Goal: Find contact information: Find contact information

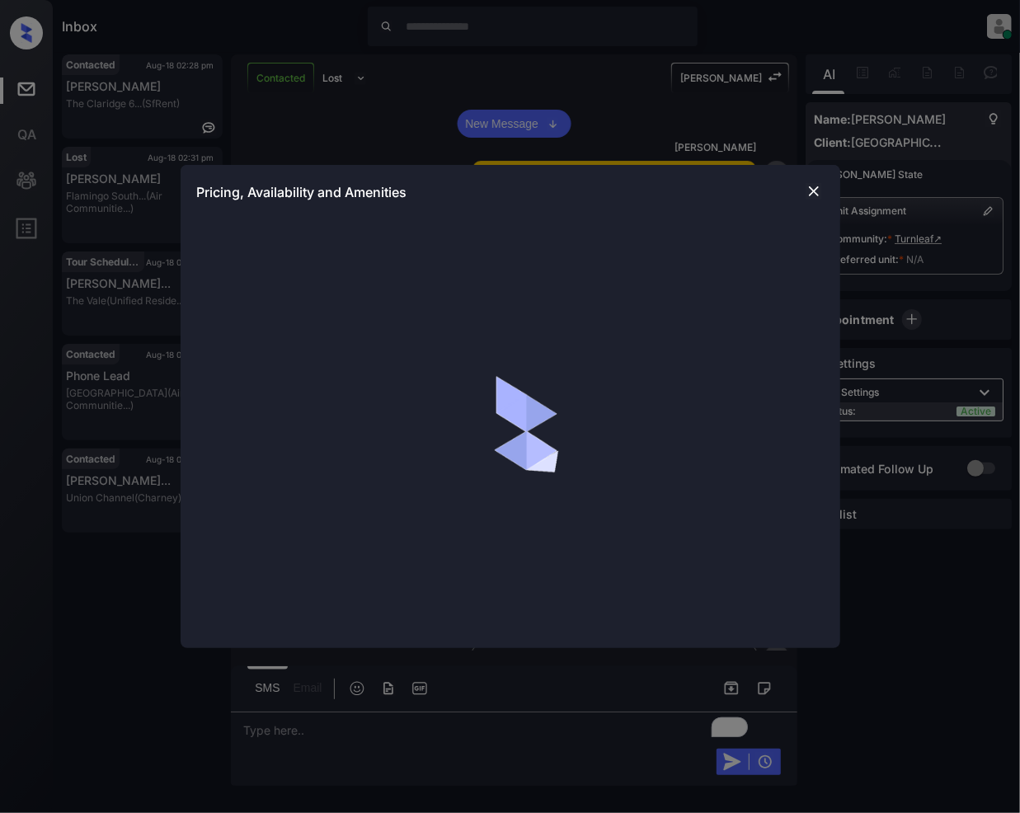
scroll to position [2570, 0]
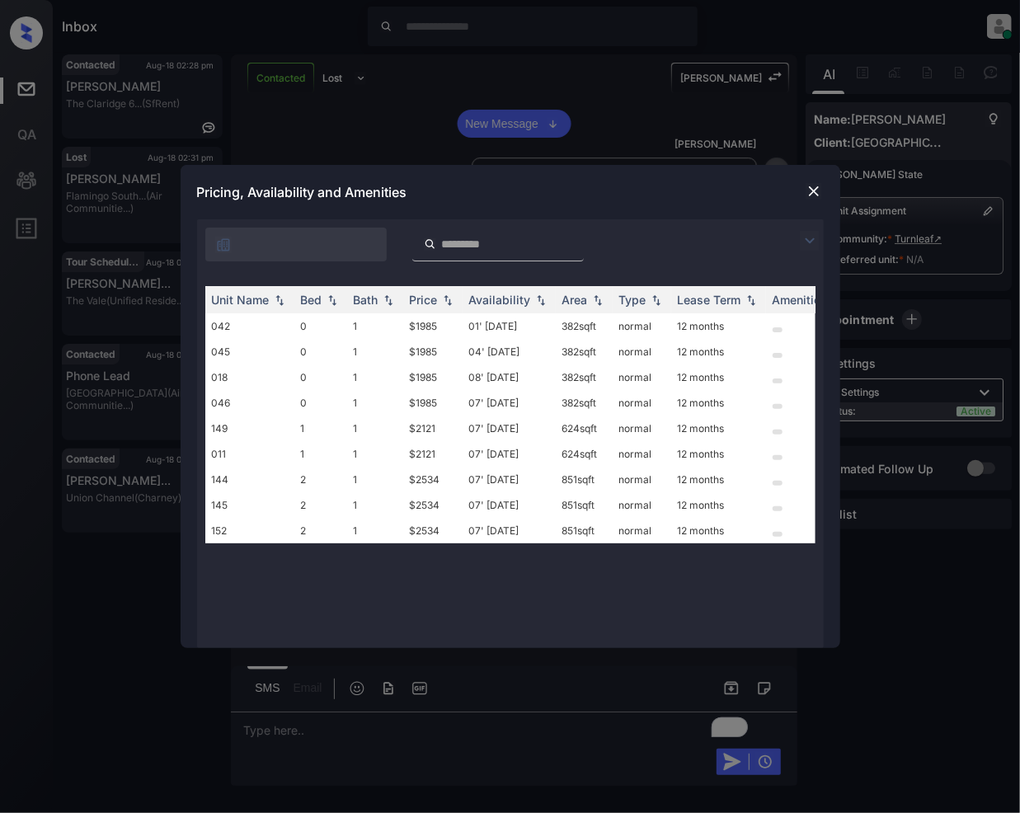
click at [812, 237] on img at bounding box center [810, 241] width 20 height 20
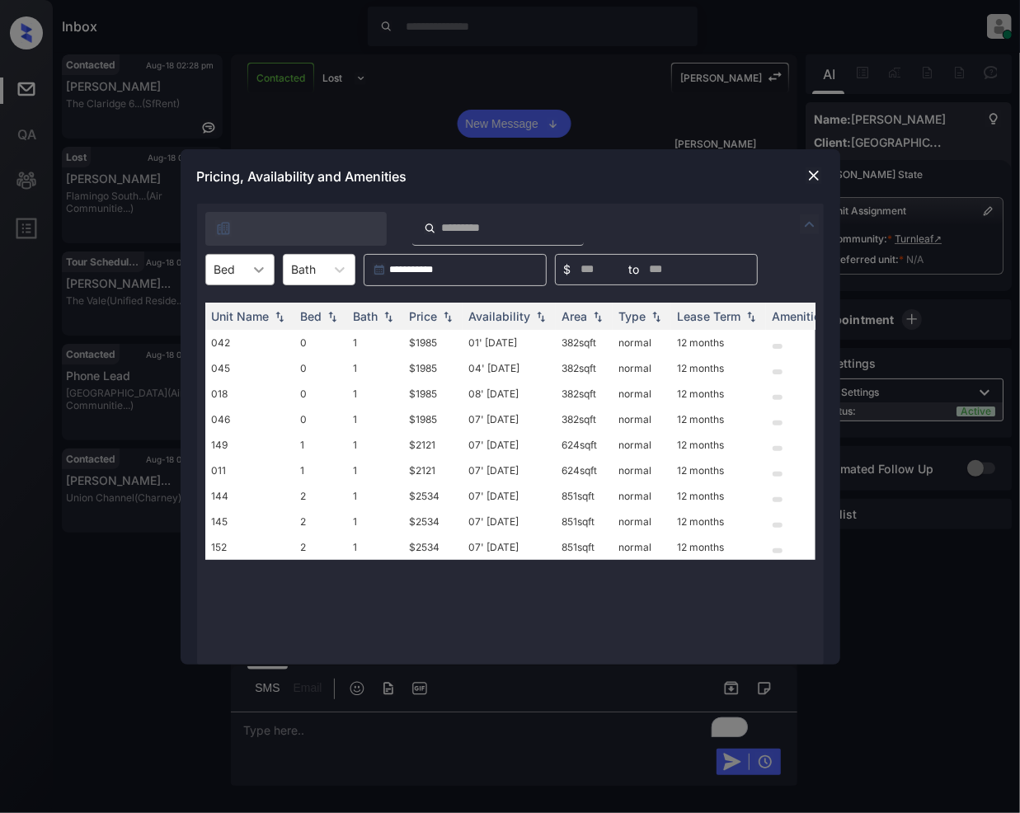
click at [257, 269] on icon at bounding box center [259, 270] width 10 height 6
drag, startPoint x: 239, startPoint y: 343, endPoint x: 251, endPoint y: 364, distance: 23.6
click at [238, 343] on div "1" at bounding box center [239, 340] width 69 height 30
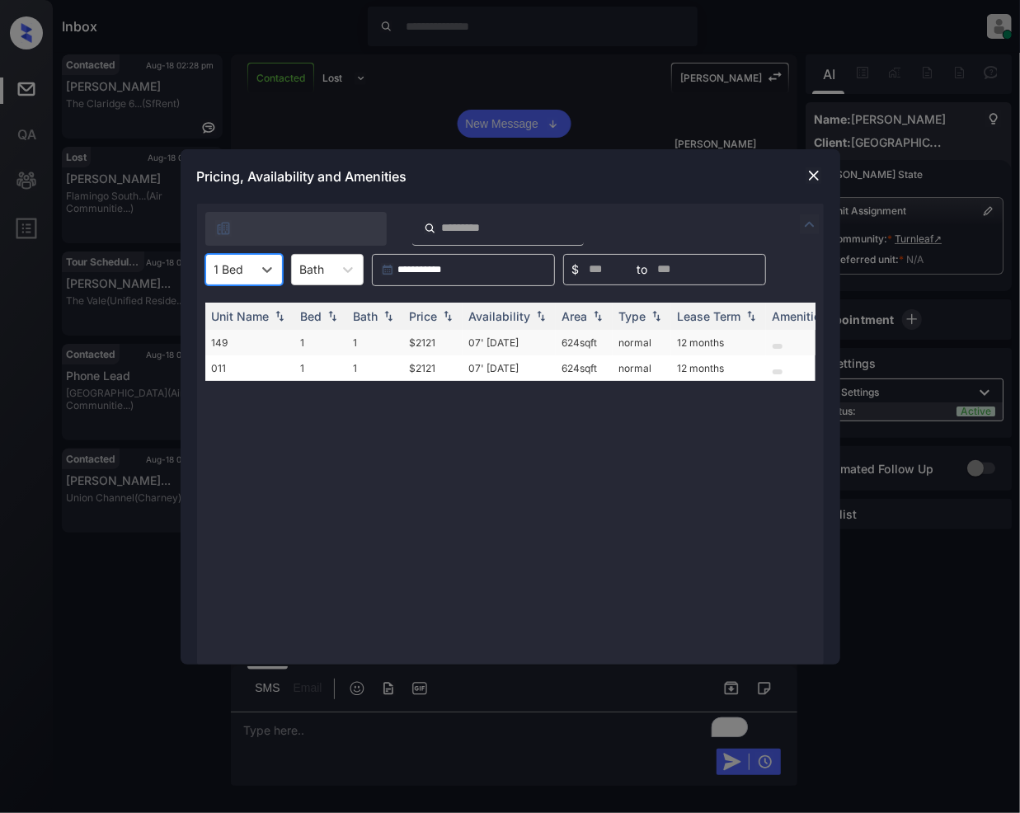
click at [433, 344] on td "$2121" at bounding box center [432, 343] width 59 height 26
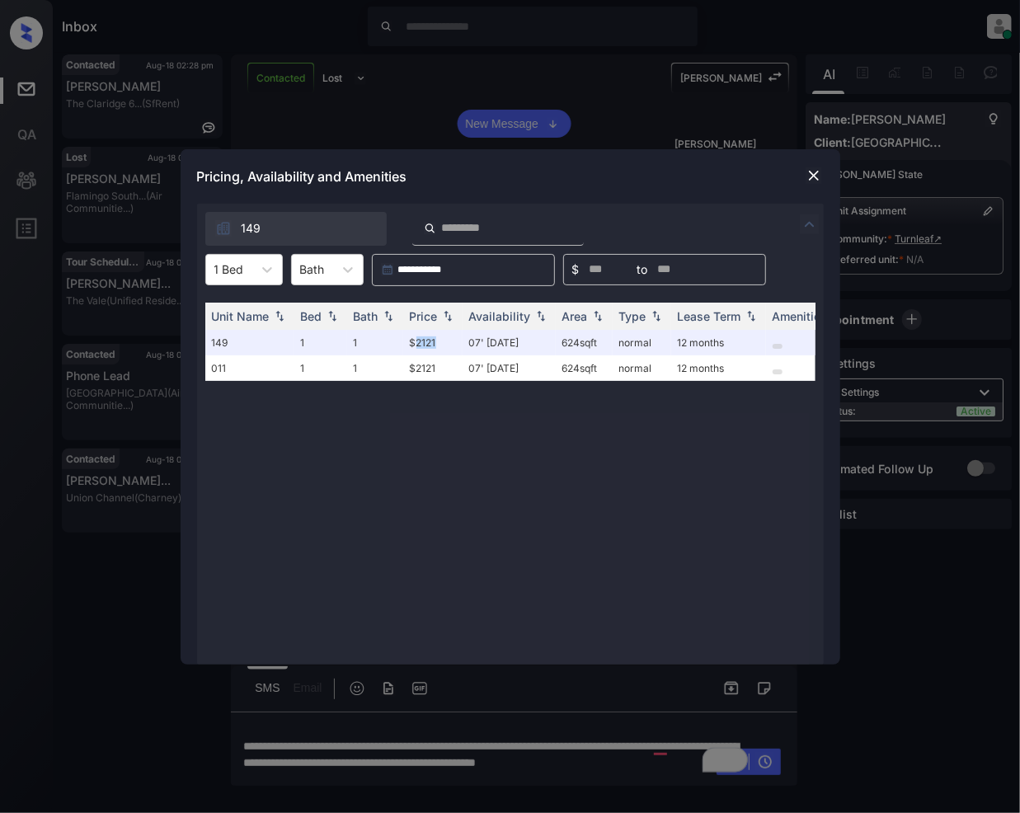
click at [812, 175] on img at bounding box center [814, 175] width 16 height 16
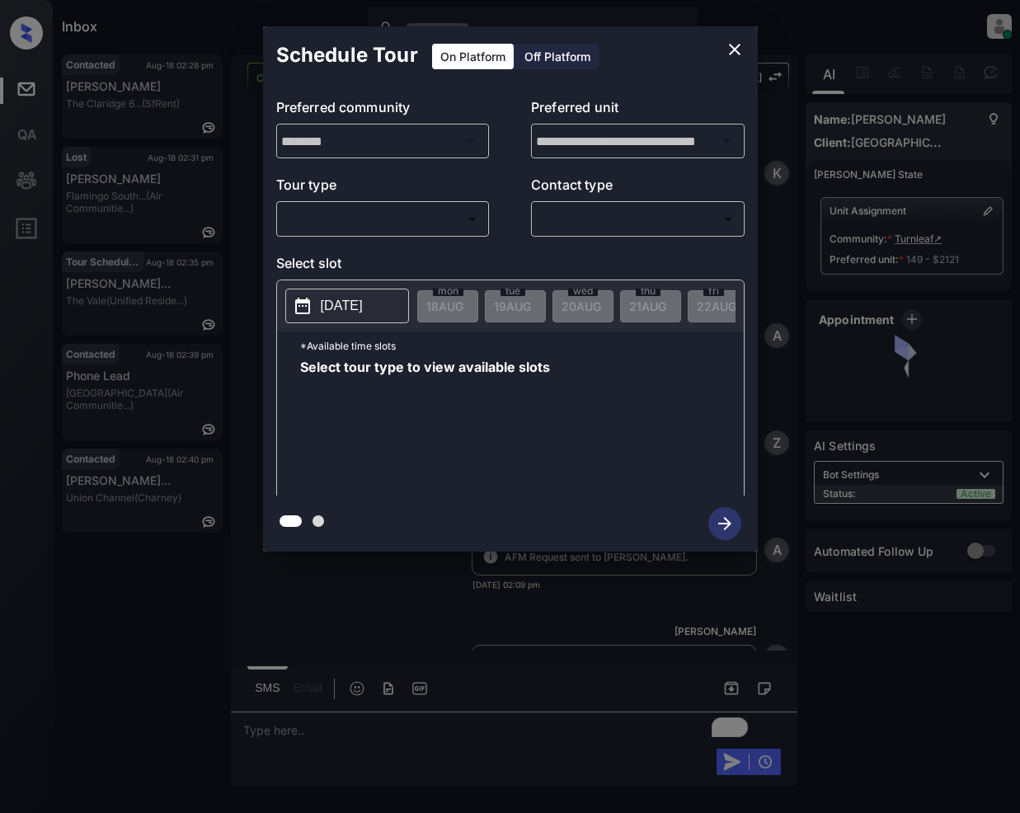
click at [379, 222] on body "Inbox [PERSON_NAME] Online Set yourself offline Set yourself on break Profile S…" at bounding box center [510, 406] width 1020 height 813
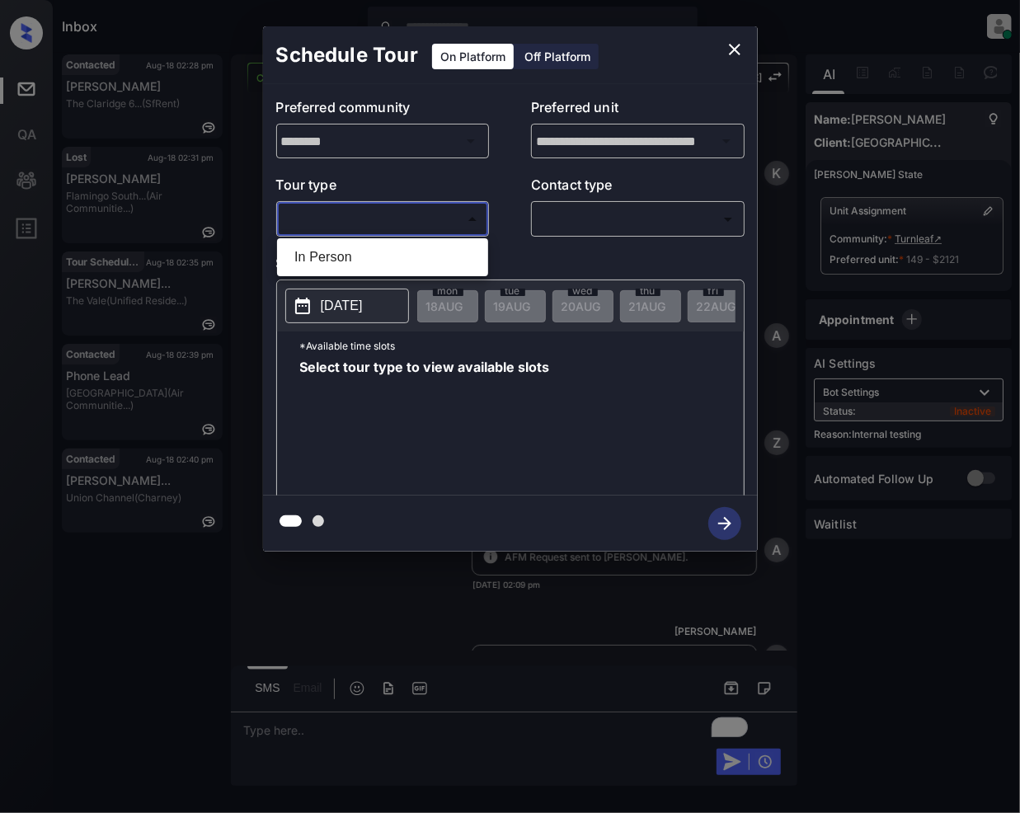
scroll to position [3166, 0]
click at [334, 261] on li "In Person" at bounding box center [382, 257] width 203 height 30
type input "********"
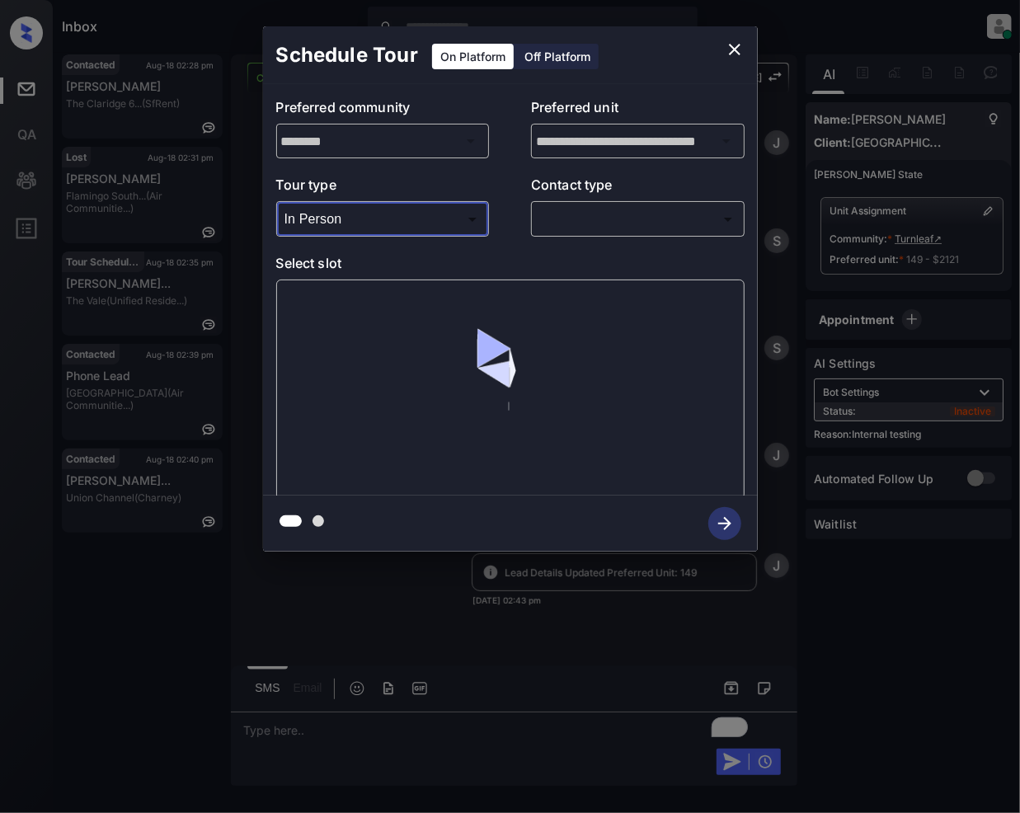
click at [584, 225] on body "Inbox [PERSON_NAME] Online Set yourself offline Set yourself on break Profile S…" at bounding box center [510, 406] width 1020 height 813
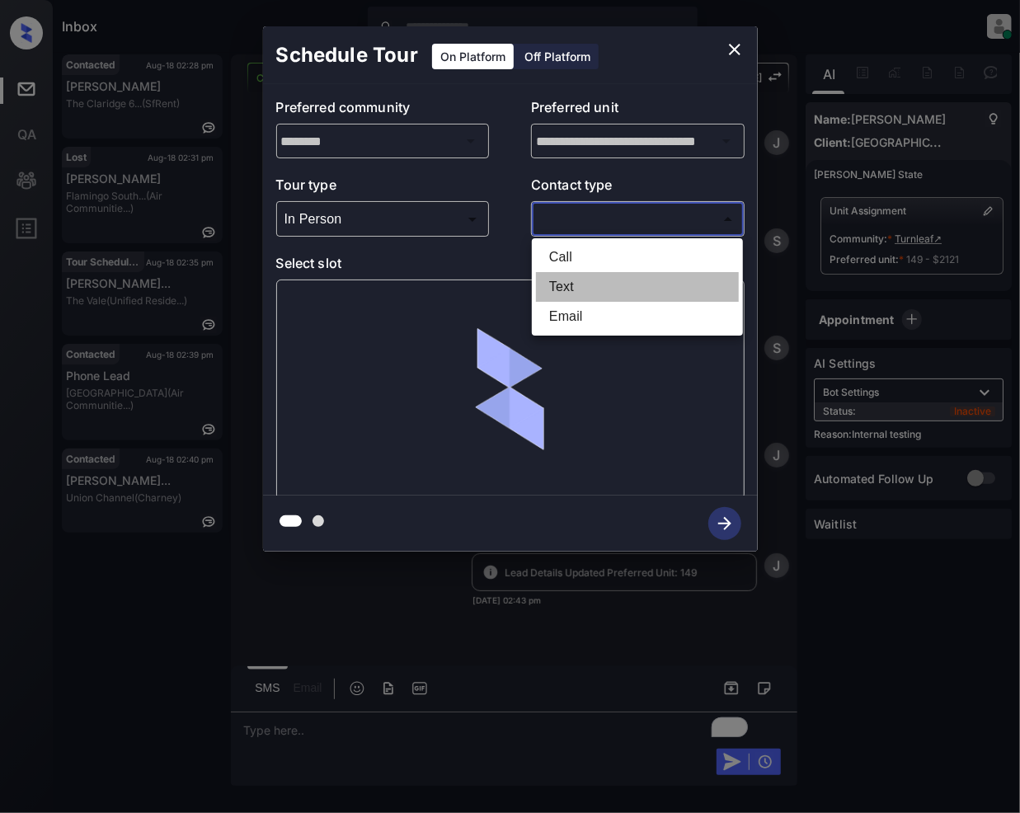
click at [562, 282] on li "Text" at bounding box center [637, 287] width 203 height 30
type input "****"
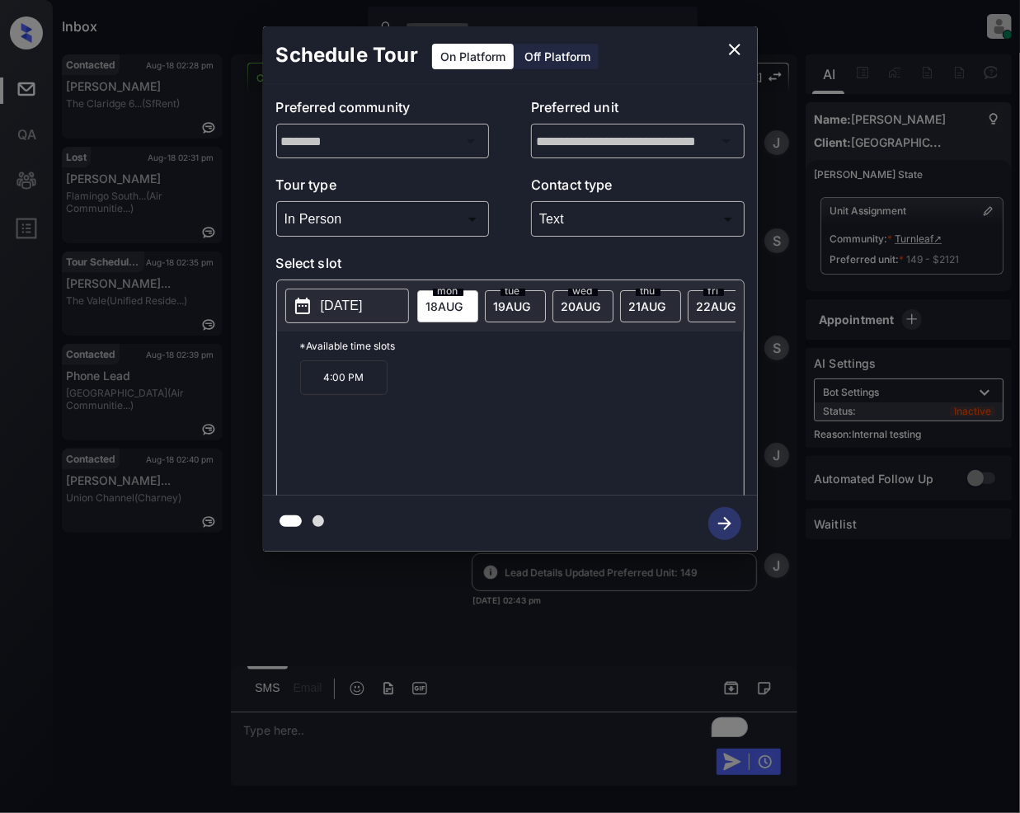
click at [330, 391] on p "4:00 PM" at bounding box center [343, 377] width 87 height 35
click at [714, 528] on icon "button" at bounding box center [724, 523] width 33 height 33
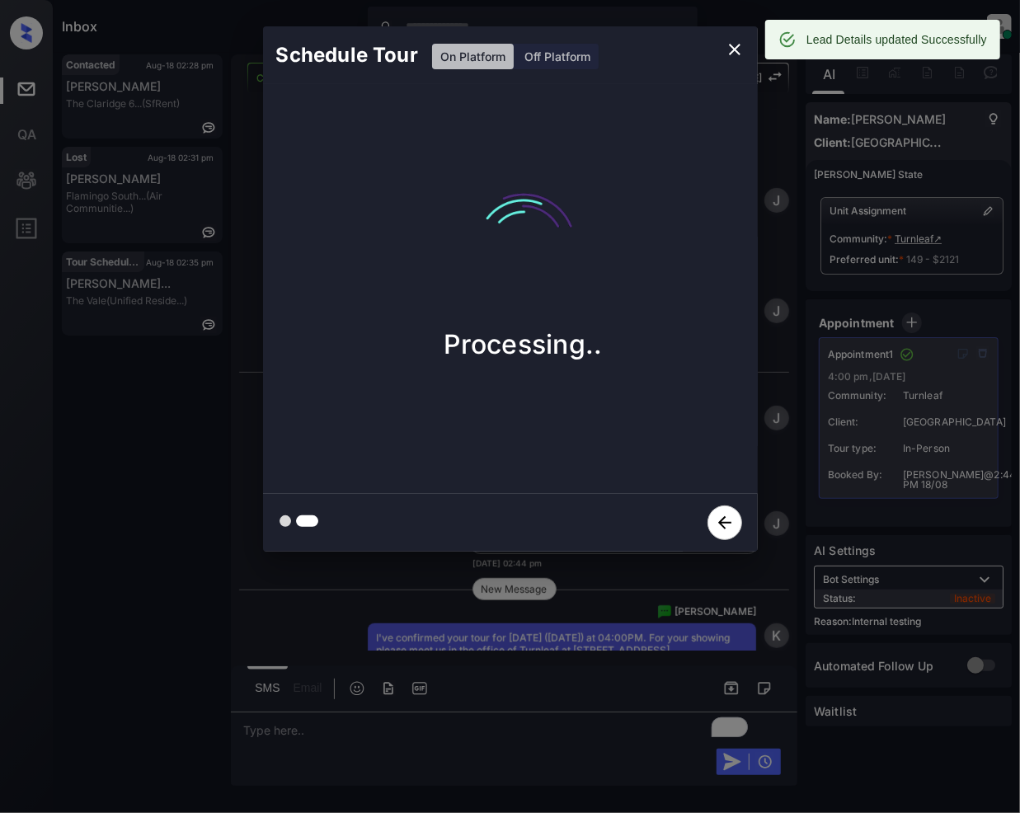
scroll to position [3662, 0]
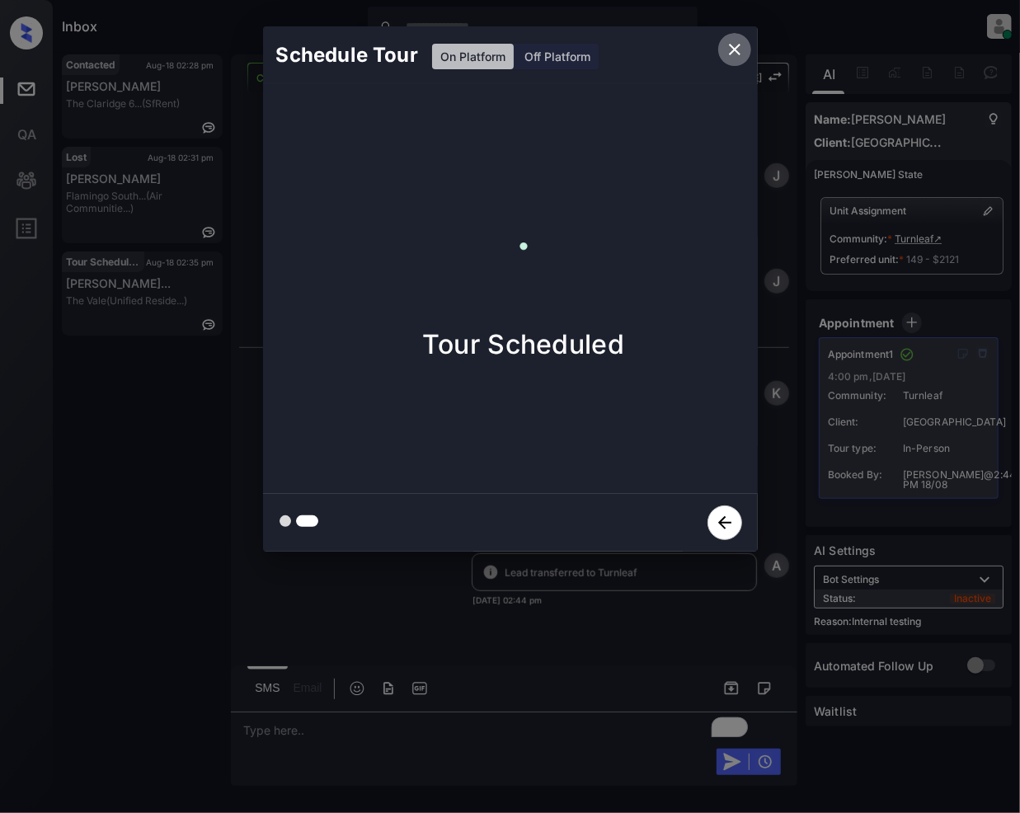
click at [732, 49] on icon "close" at bounding box center [735, 50] width 20 height 20
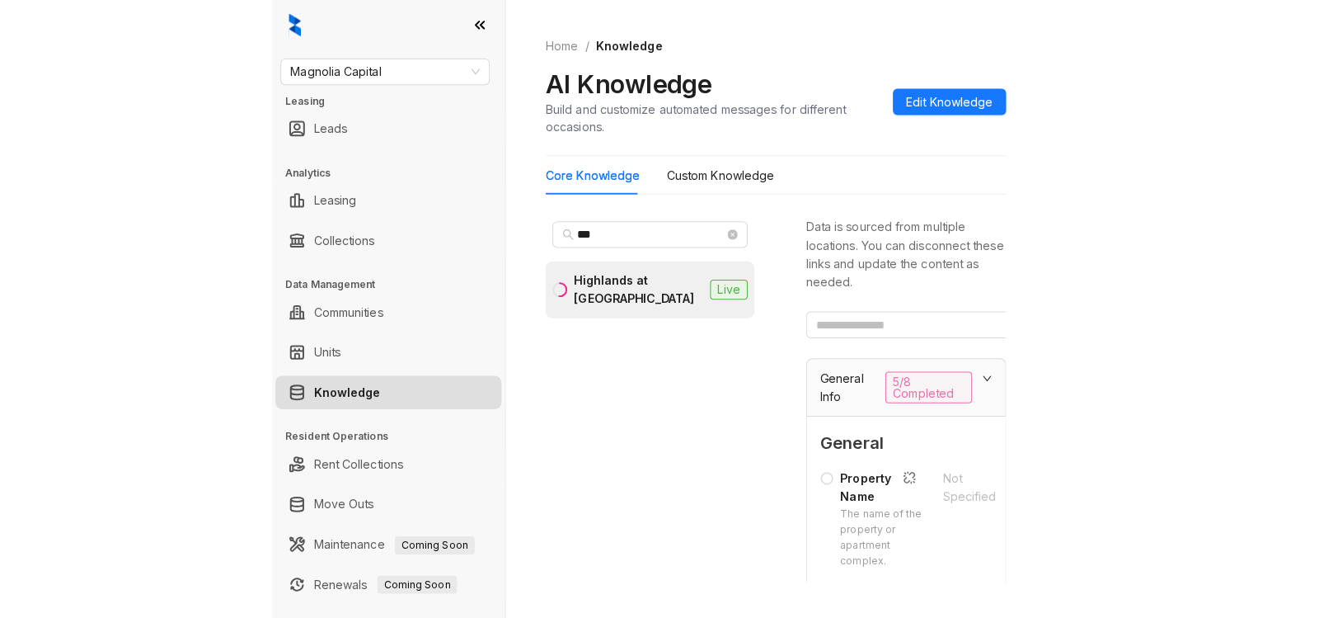
scroll to position [308, 0]
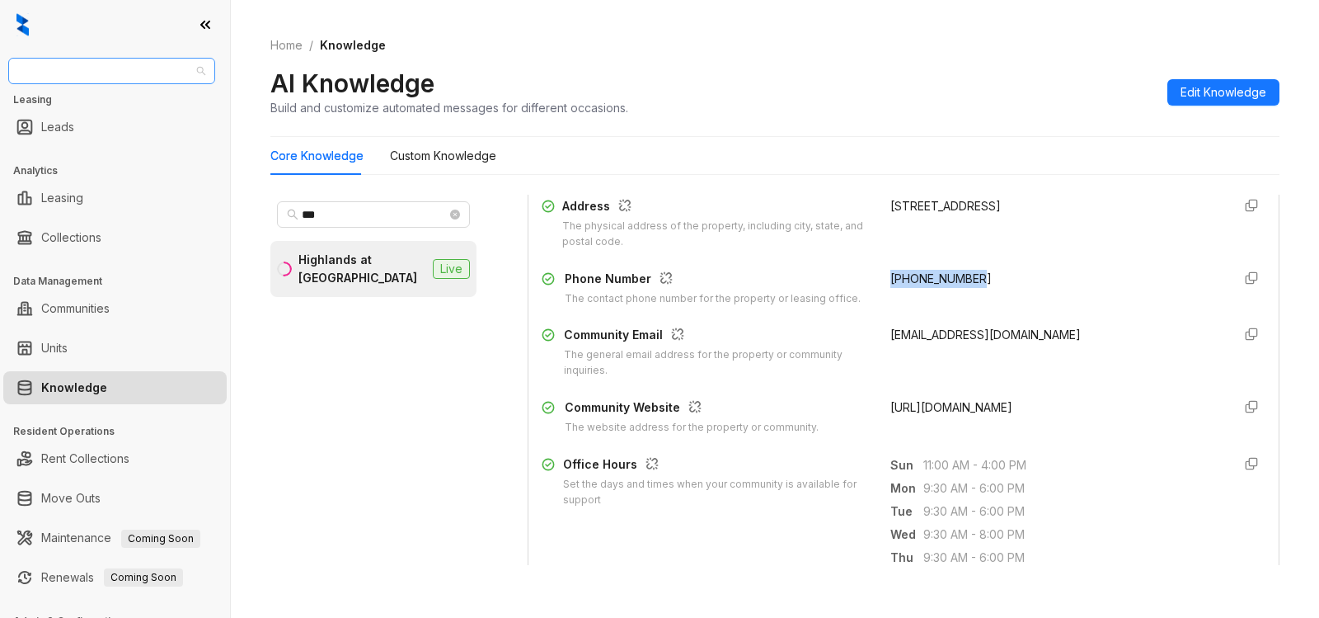
click at [148, 70] on span "Magnolia Capital" at bounding box center [111, 71] width 187 height 25
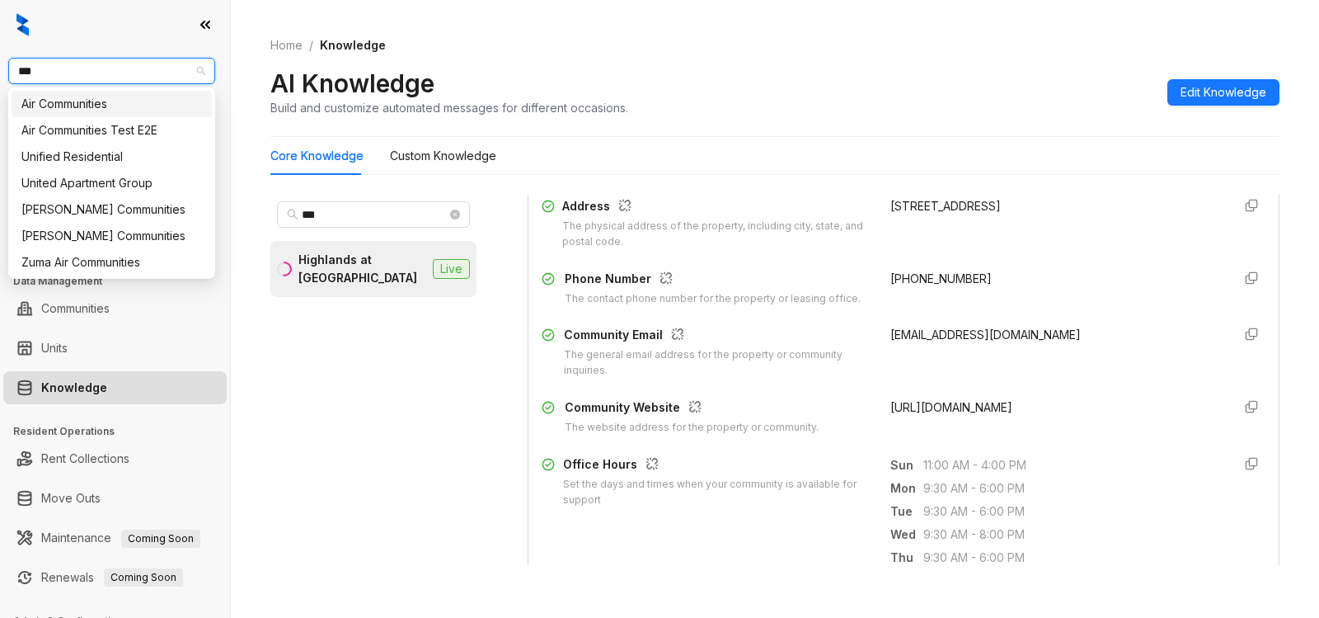
type input "****"
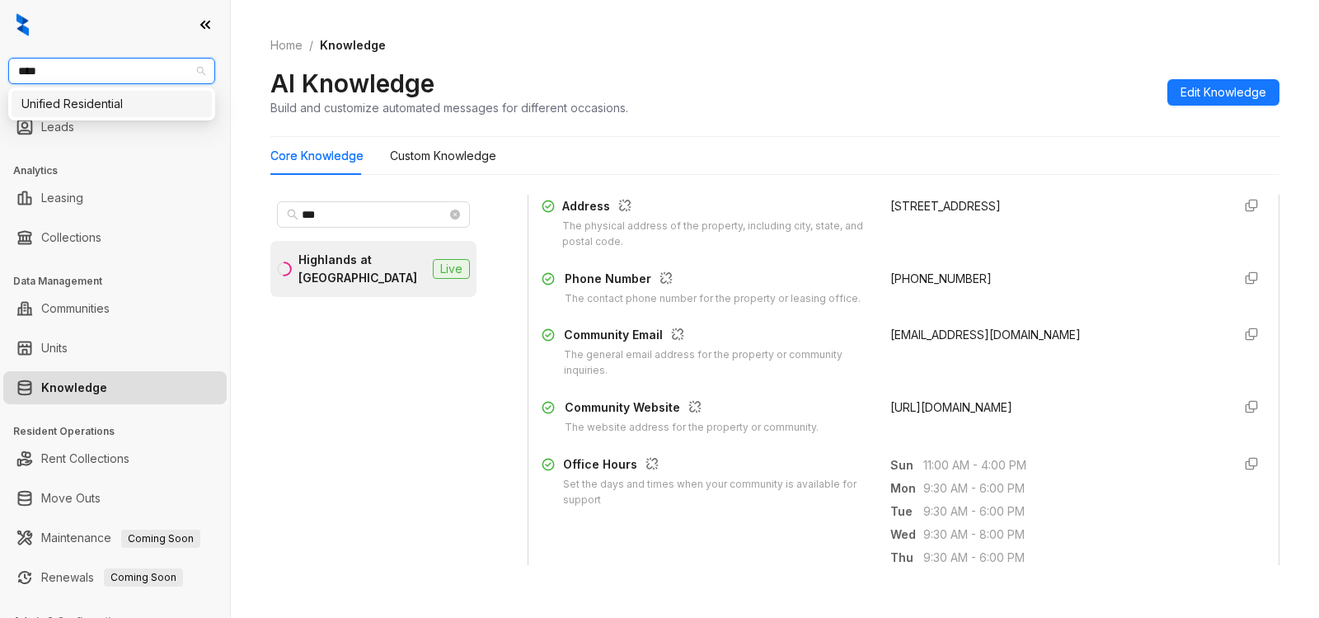
click at [128, 102] on div "Unified Residential" at bounding box center [111, 104] width 181 height 18
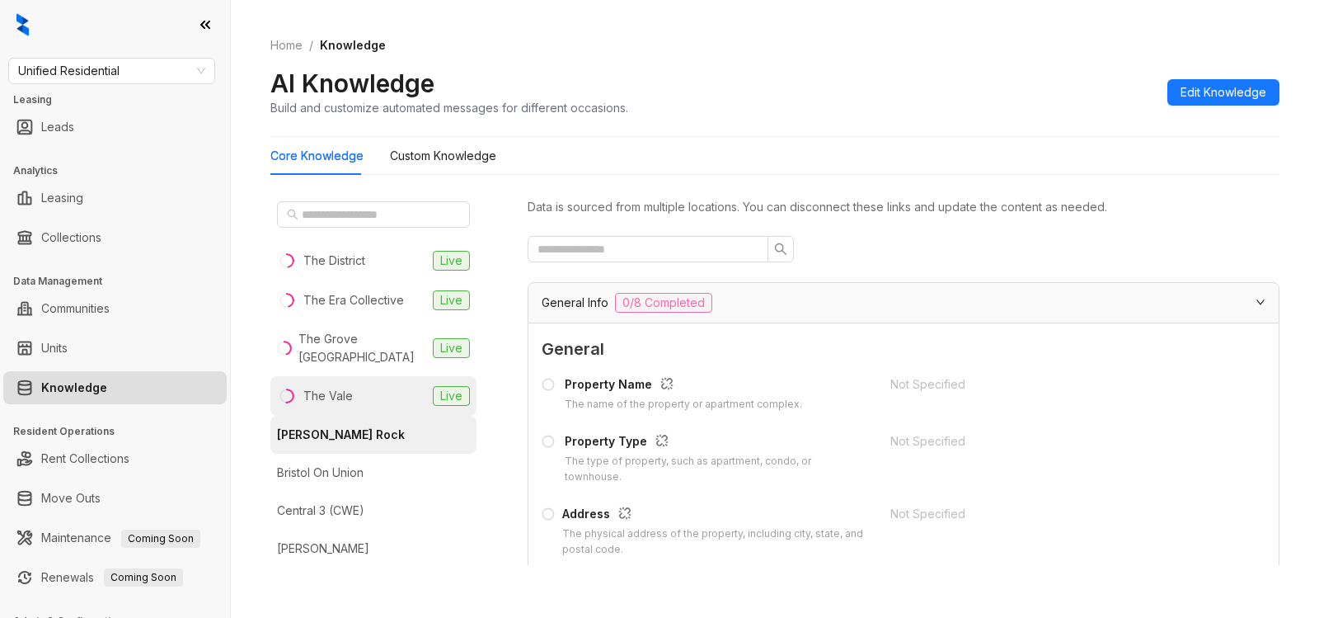
click at [332, 392] on div "The Vale" at bounding box center [327, 396] width 49 height 18
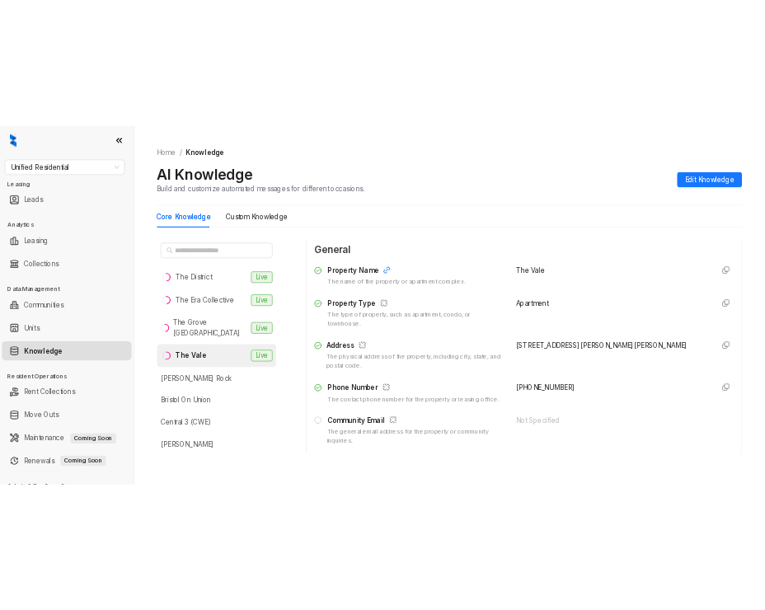
scroll to position [147, 0]
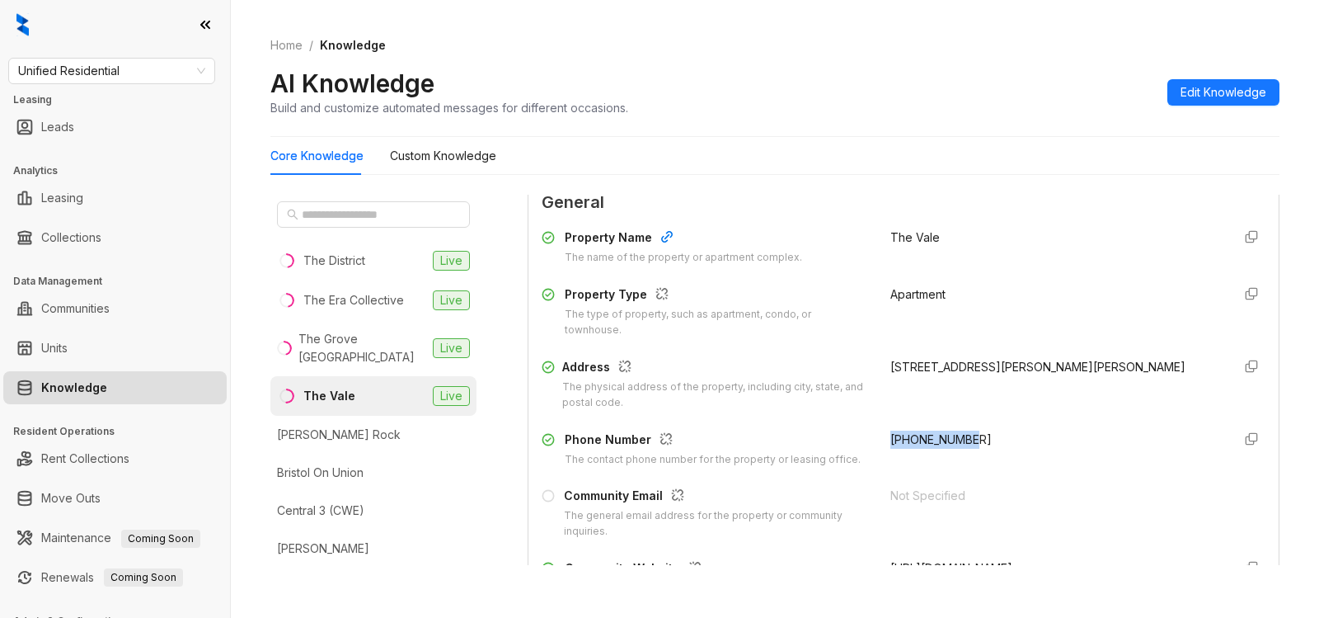
drag, startPoint x: 928, startPoint y: 444, endPoint x: 995, endPoint y: 449, distance: 67.0
click at [995, 449] on div "Phone Number The contact phone number for the property or leasing office. +1901…" at bounding box center [904, 448] width 724 height 37
copy span "+19014807396"
